Goal: Find specific page/section: Find specific page/section

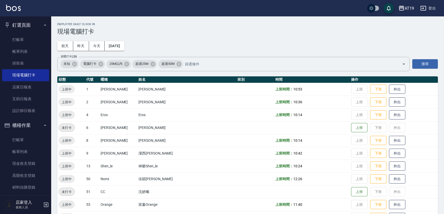
scroll to position [16, 0]
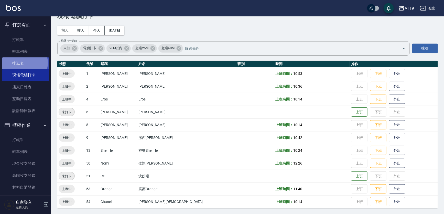
drag, startPoint x: 23, startPoint y: 63, endPoint x: 24, endPoint y: 60, distance: 2.9
click at [23, 63] on link "排班表" at bounding box center [25, 63] width 47 height 12
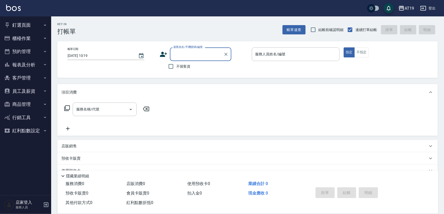
click at [22, 107] on button "商品管理" at bounding box center [25, 104] width 47 height 13
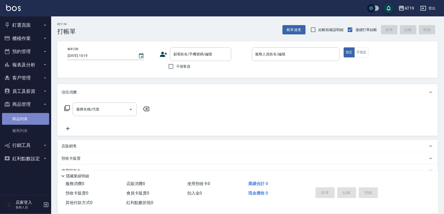
click at [24, 121] on link "商品列表" at bounding box center [25, 119] width 47 height 12
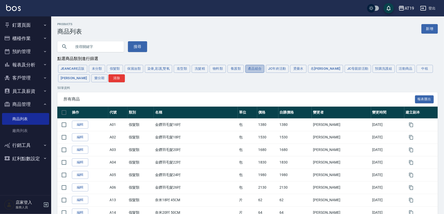
click at [257, 70] on button "產品組合" at bounding box center [254, 69] width 19 height 8
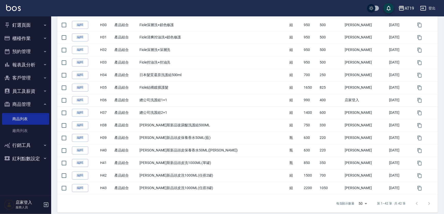
scroll to position [454, 0]
